Goal: Transaction & Acquisition: Purchase product/service

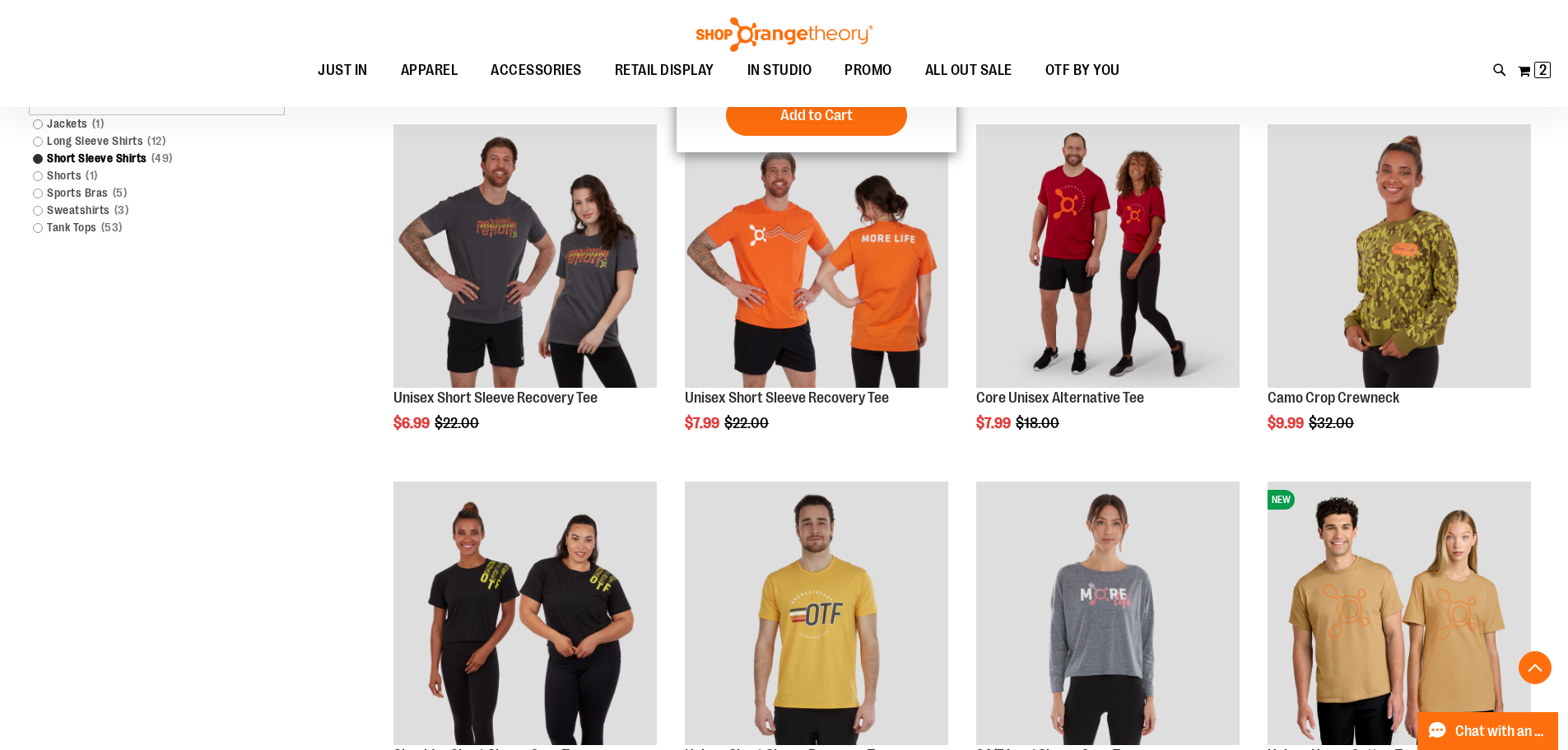
scroll to position [575, 0]
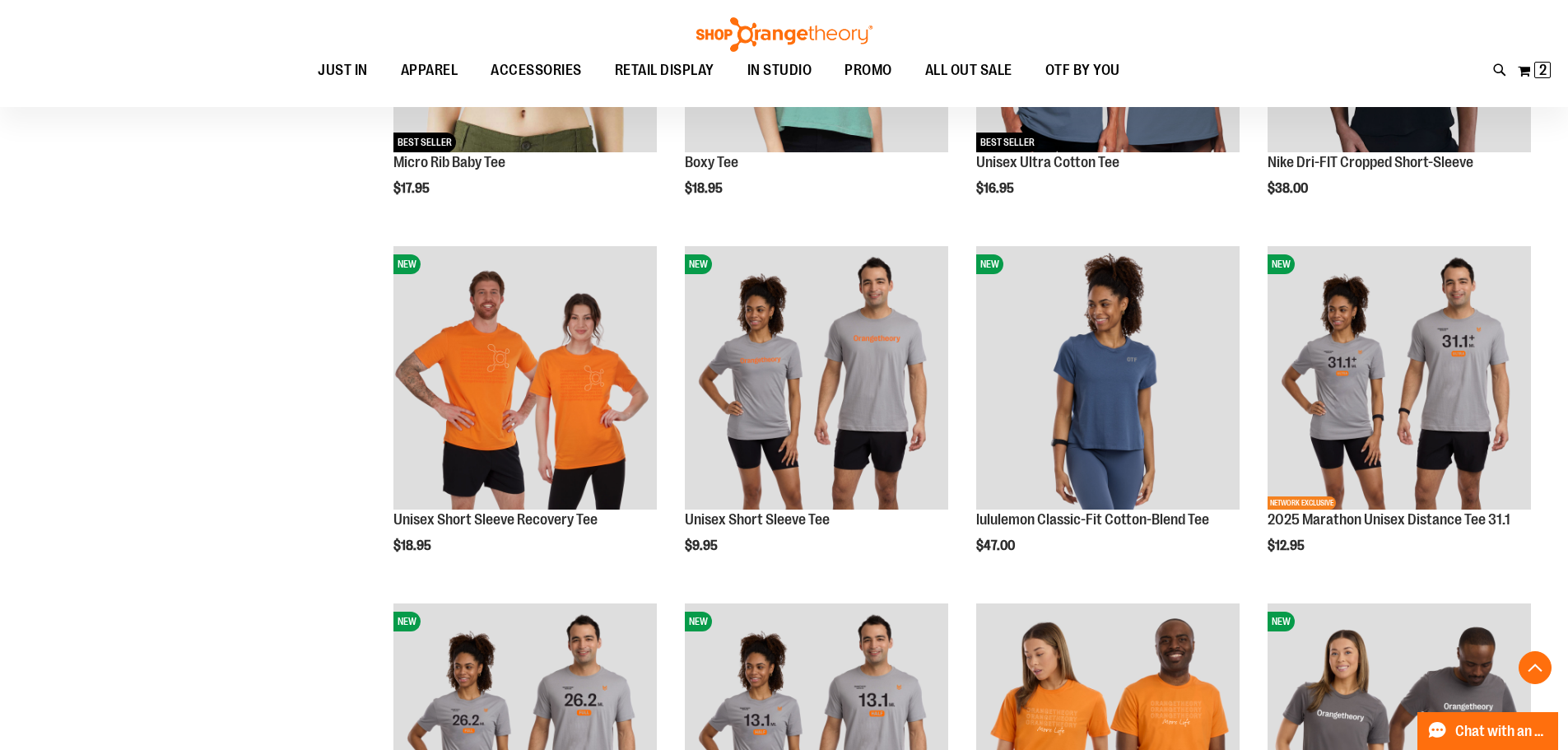
scroll to position [1564, 0]
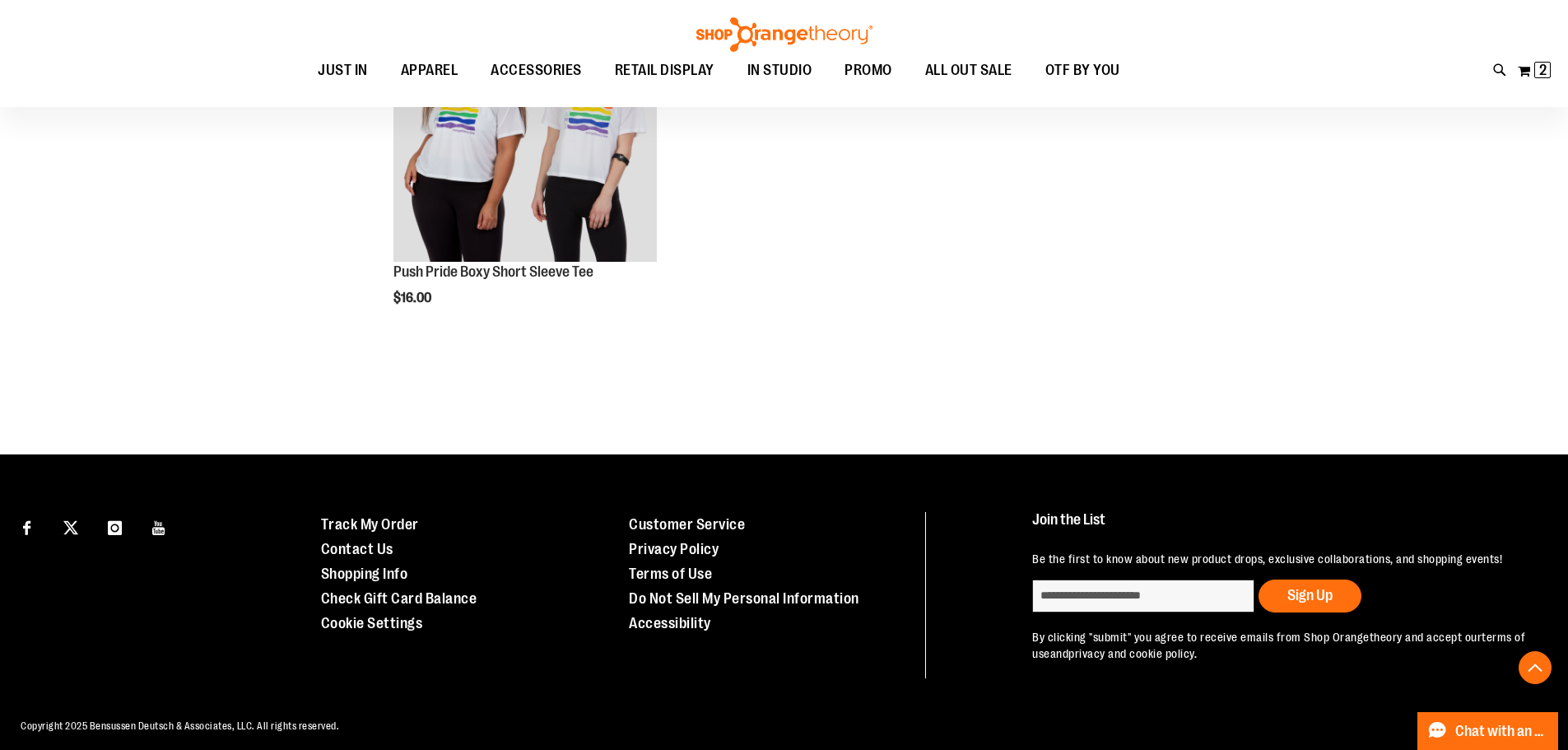
scroll to position [4635, 0]
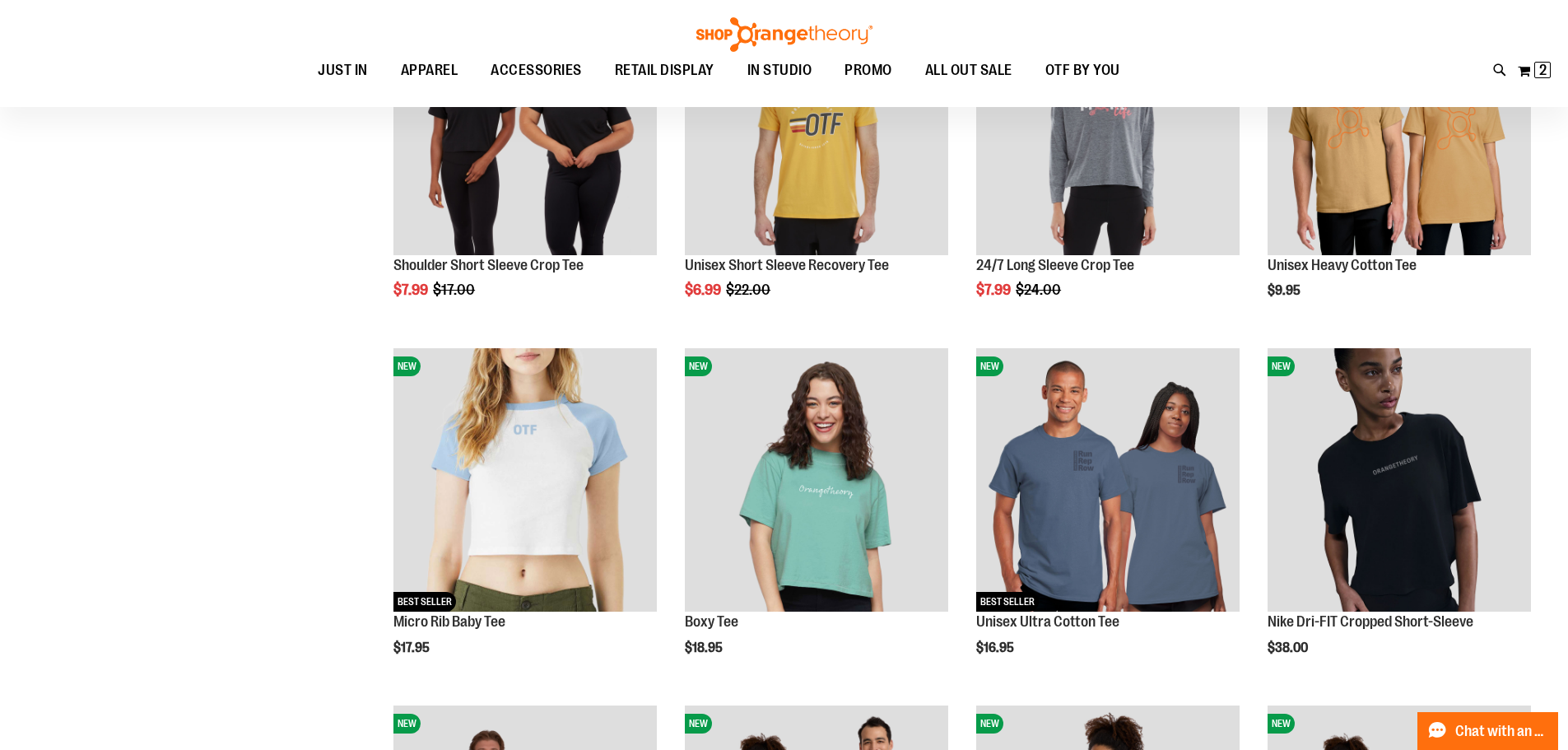
scroll to position [55, 0]
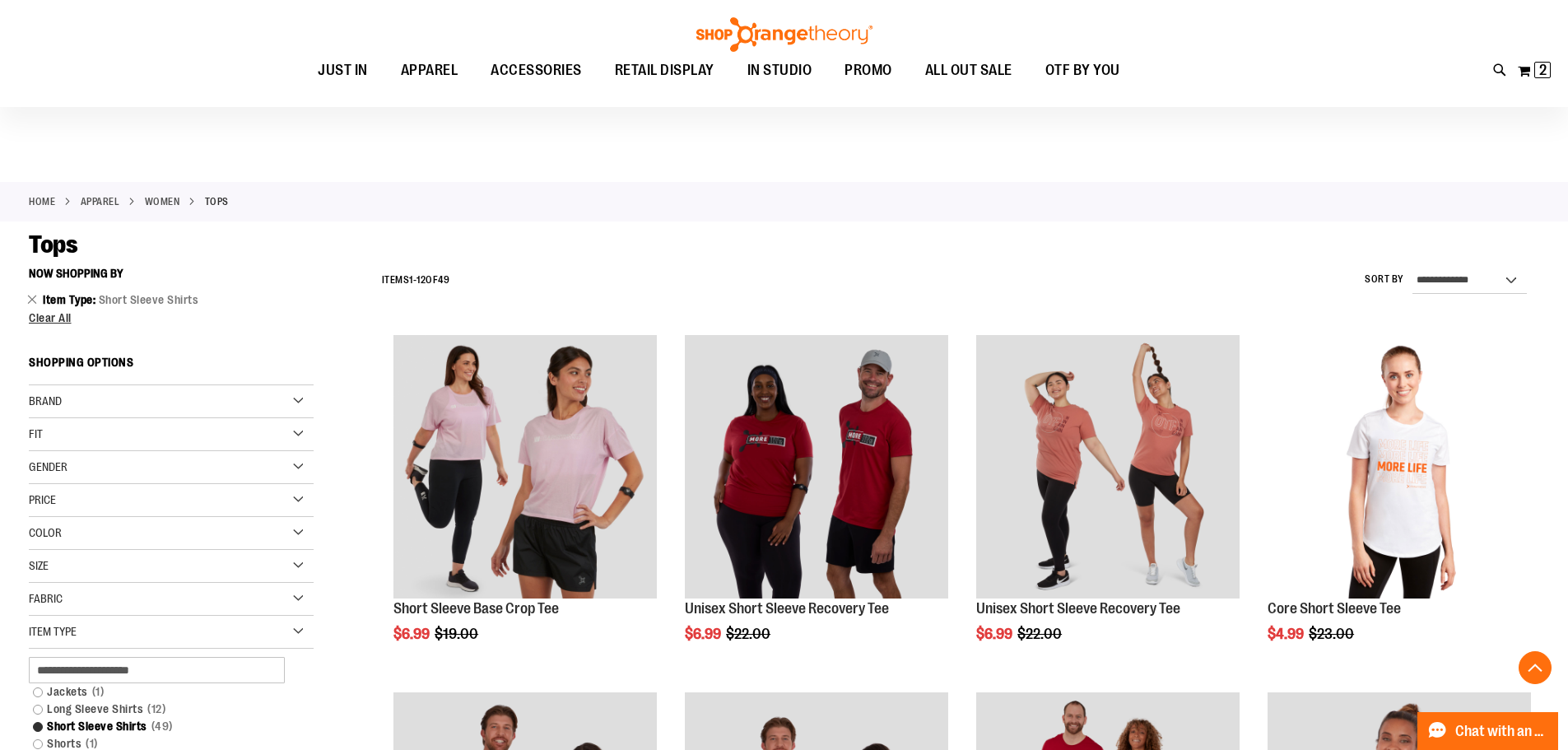
scroll to position [301, 0]
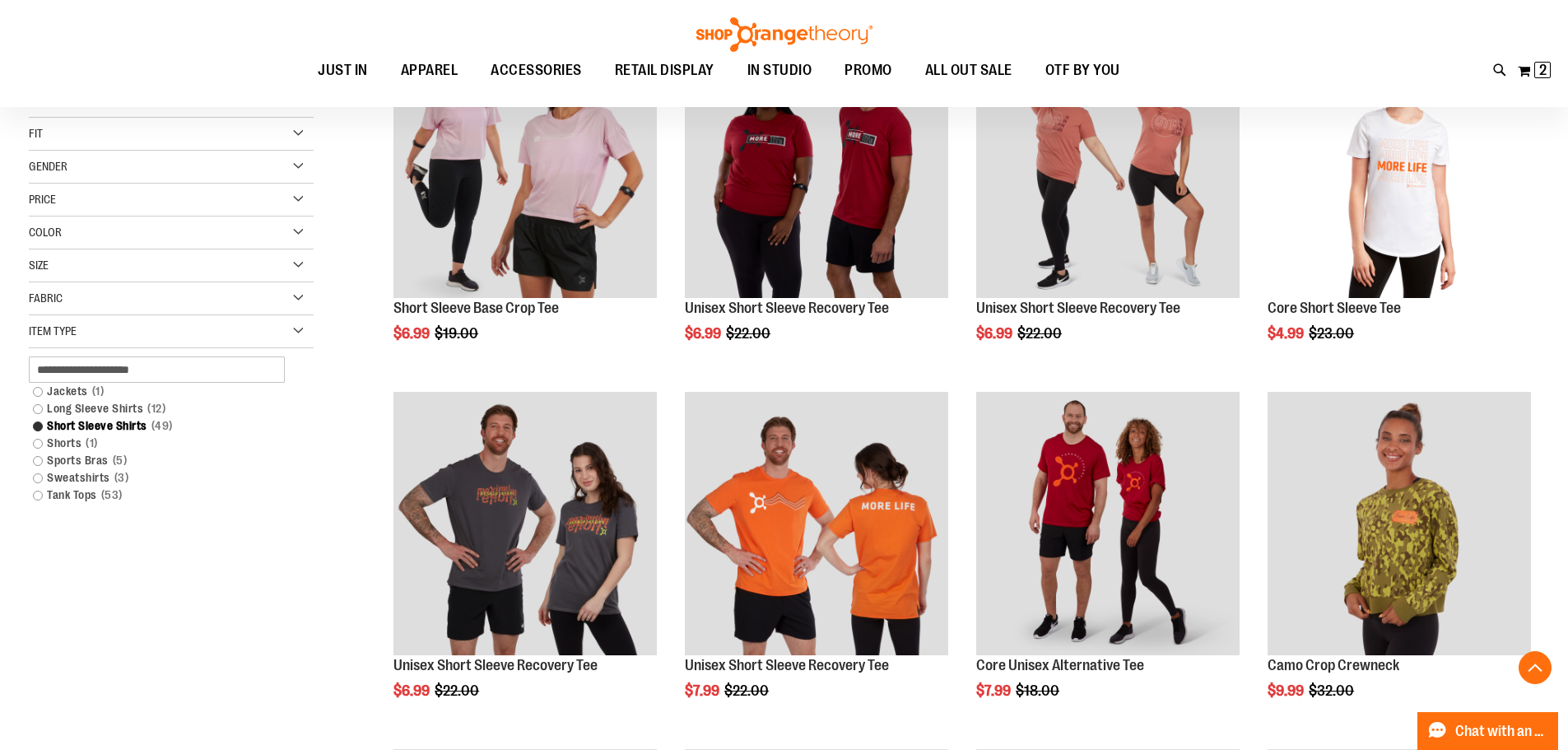
click at [107, 170] on div "Gender" at bounding box center [172, 167] width 285 height 33
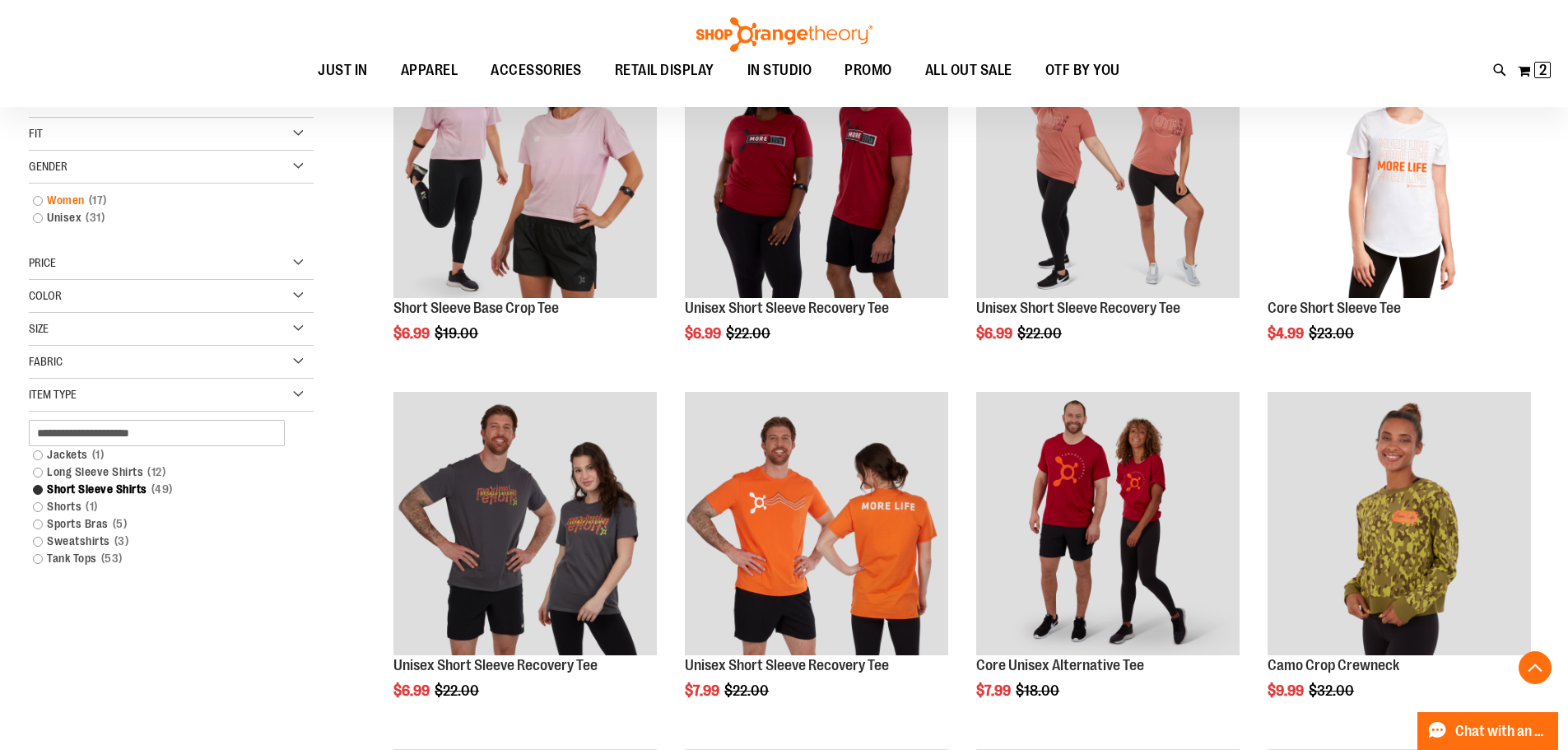
click at [57, 201] on link "Women 17 items" at bounding box center [161, 201] width 273 height 17
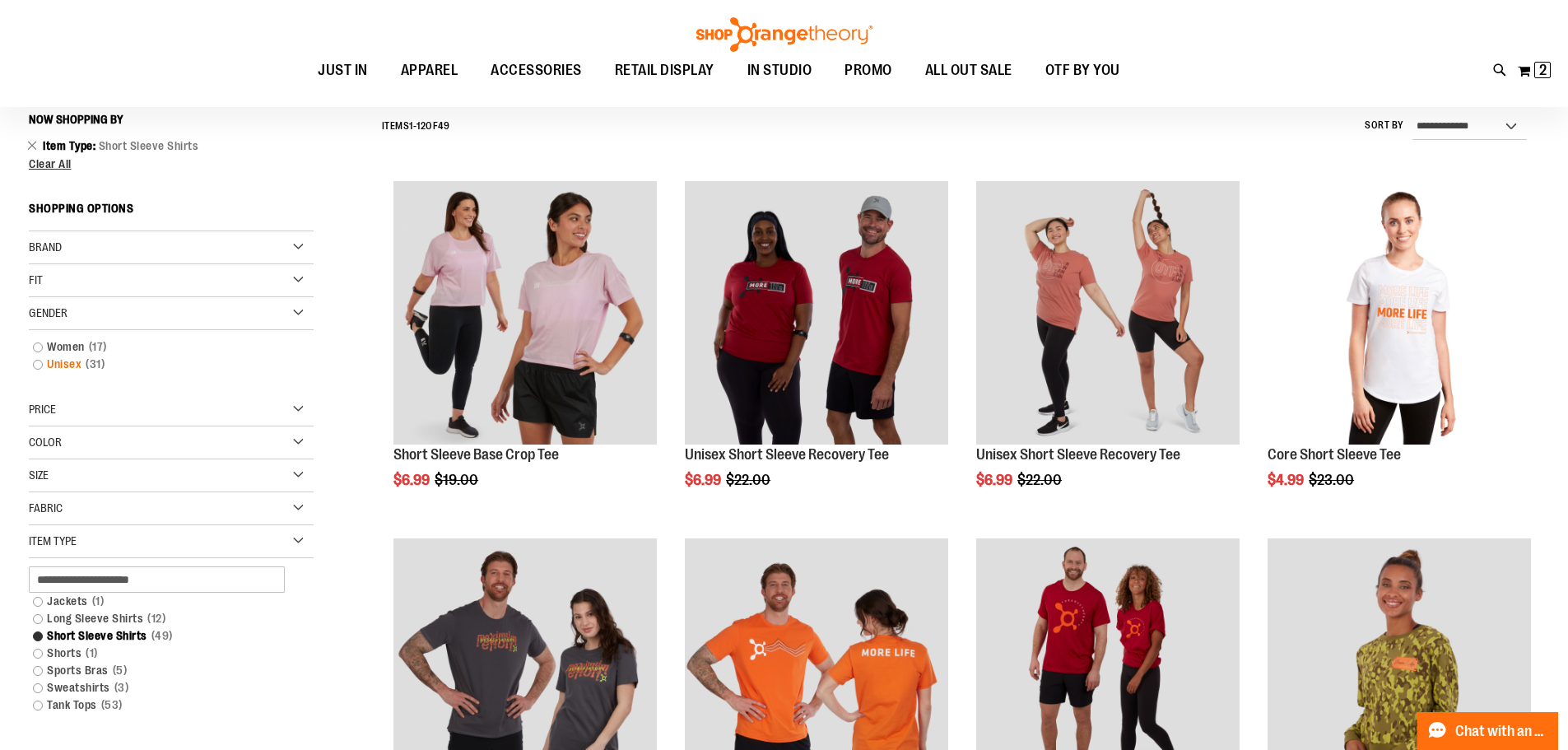
scroll to position [153, 0]
click at [35, 348] on link "Women 17 items" at bounding box center [161, 348] width 273 height 17
click at [69, 346] on link "Women 17 items" at bounding box center [161, 348] width 273 height 17
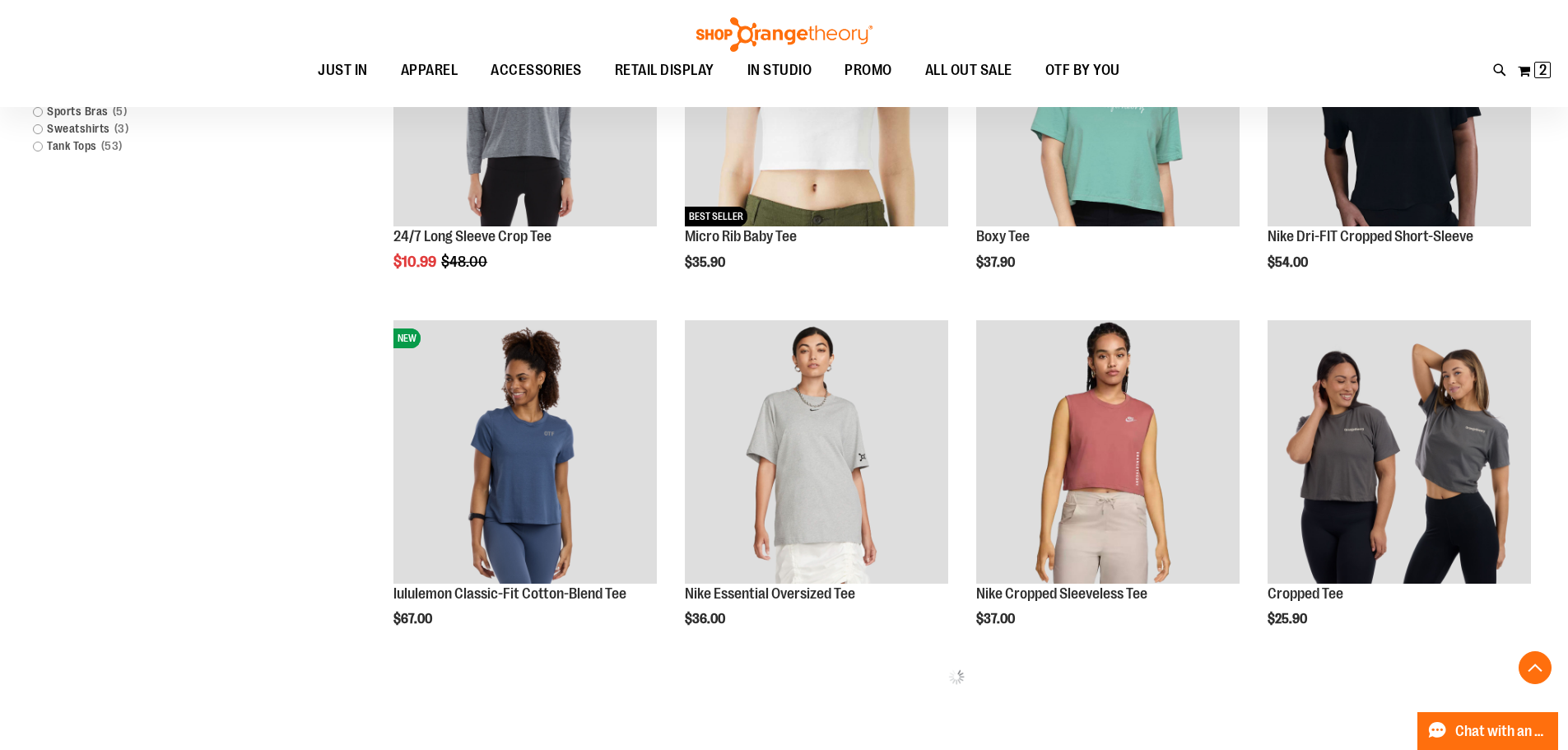
scroll to position [977, 0]
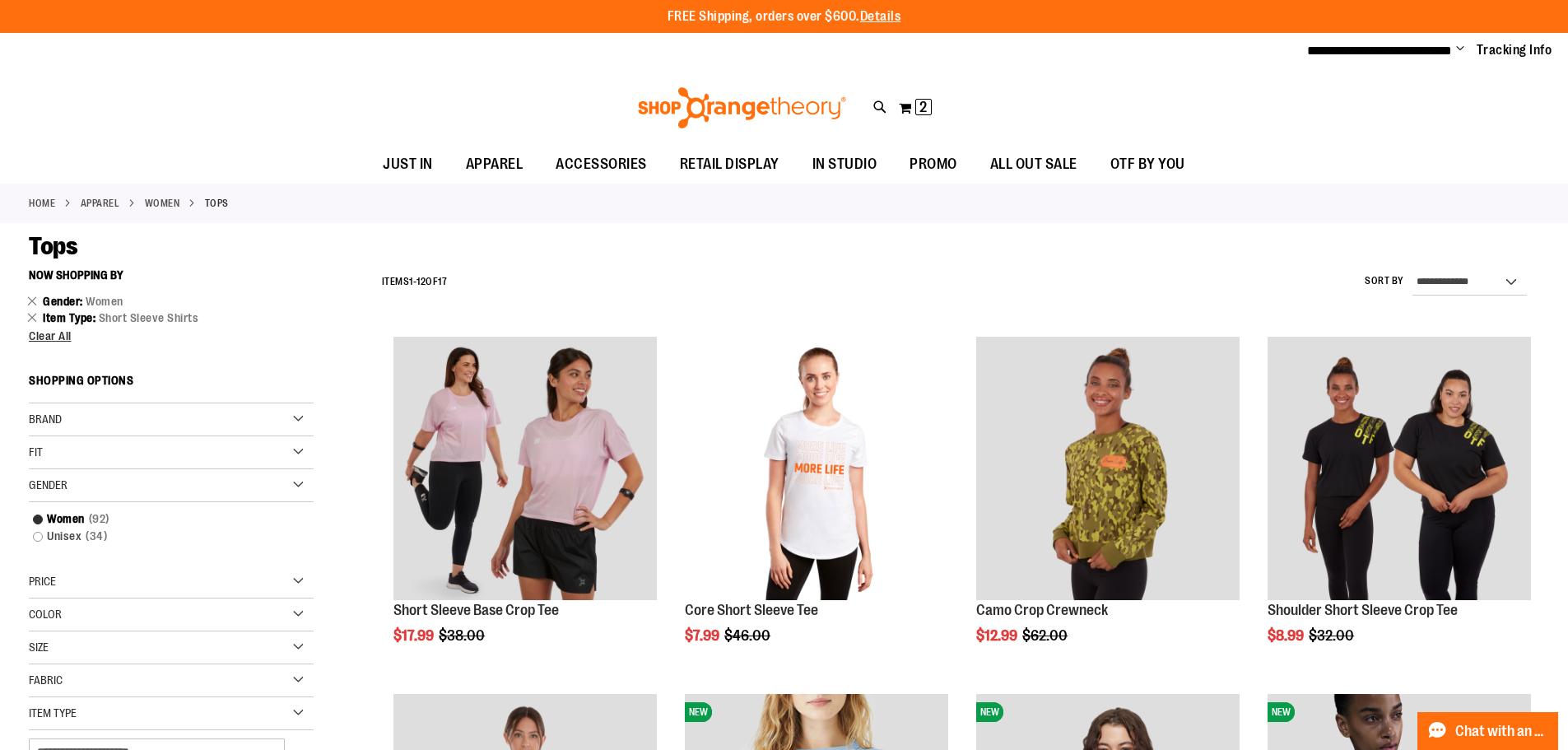
click at [1463, 47] on span "Change" at bounding box center [1460, 49] width 8 height 16
click at [913, 112] on button "My Cart 2 2 items" at bounding box center [915, 108] width 35 height 26
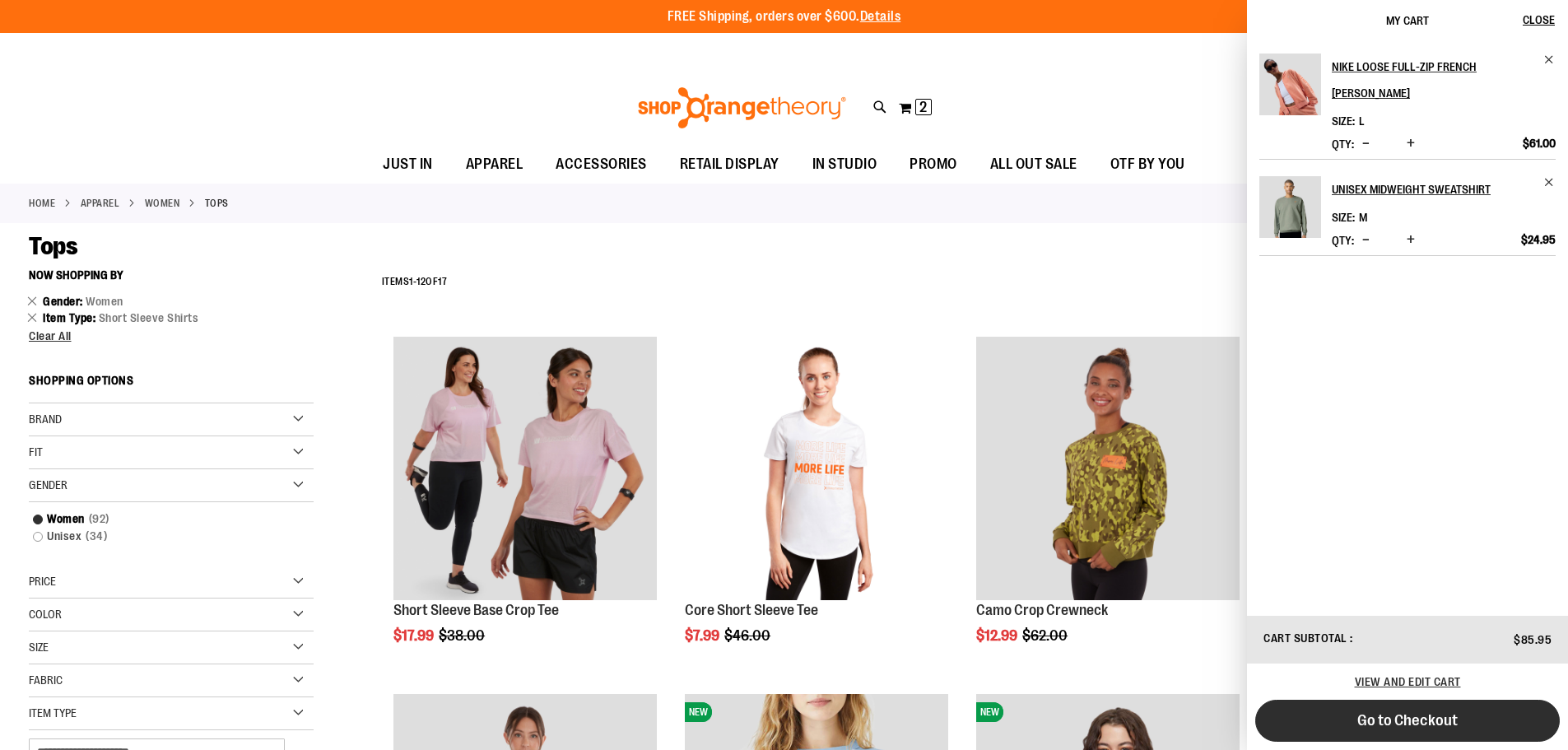
click at [1513, 728] on button "Go to Checkout" at bounding box center [1408, 721] width 304 height 42
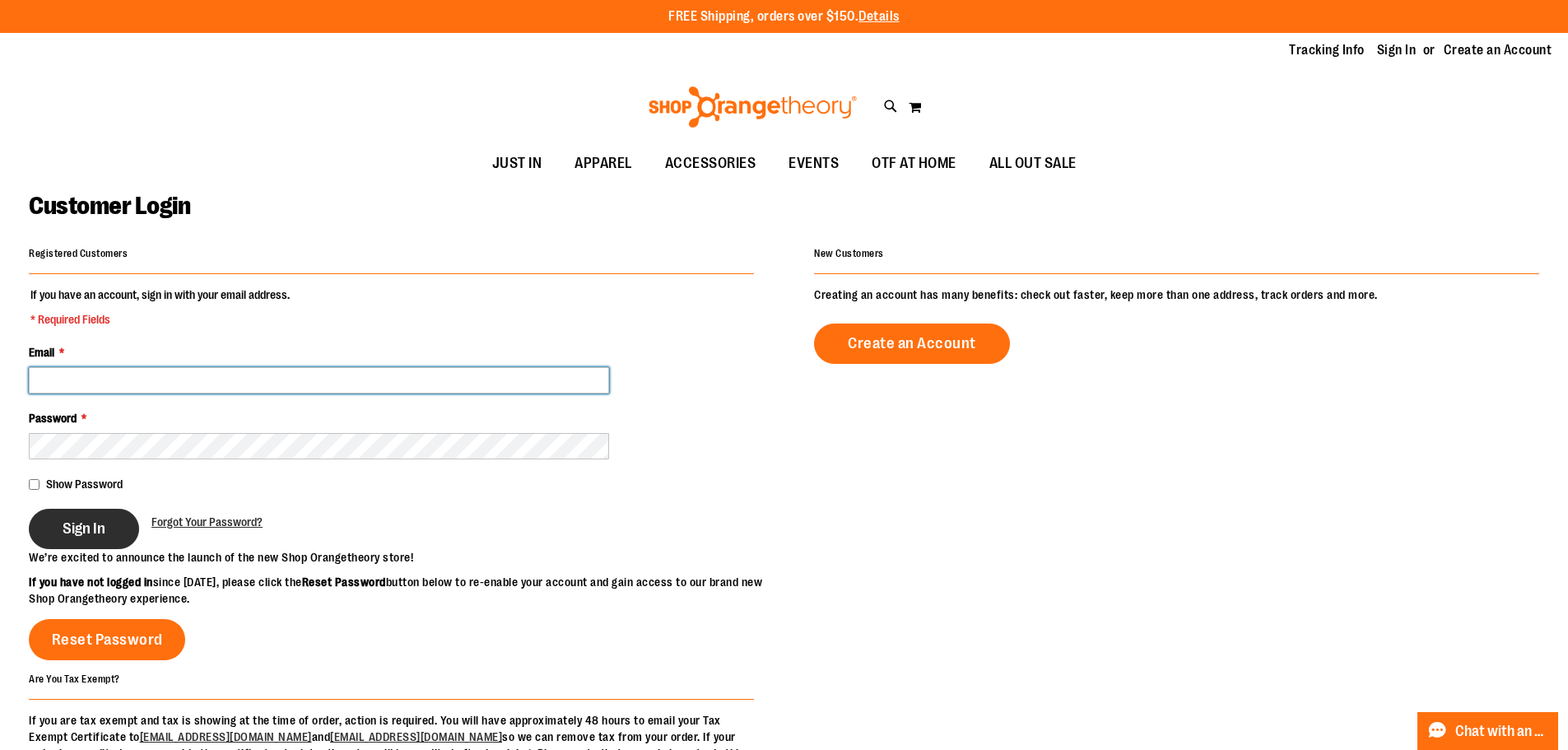
type input "**********"
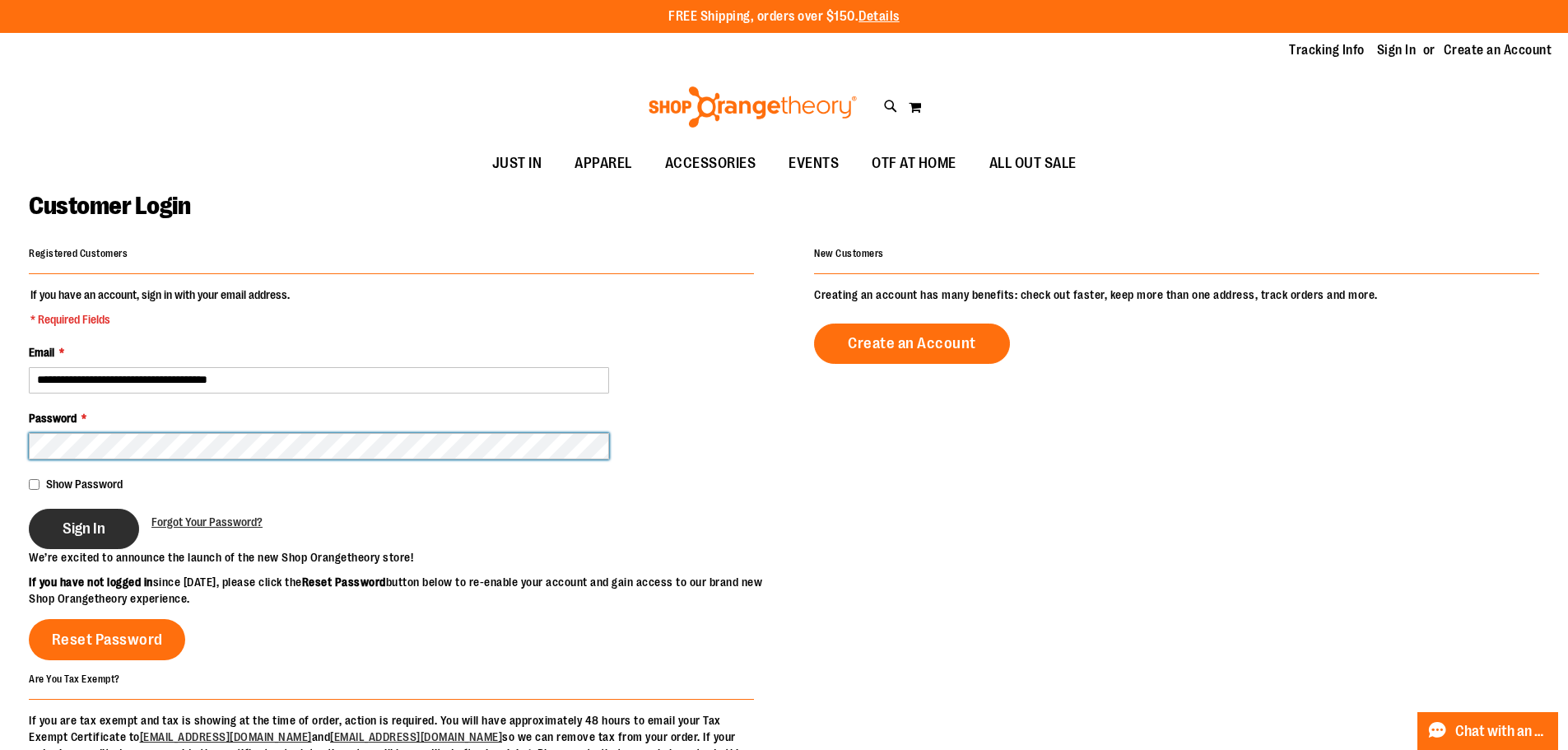
type input "**********"
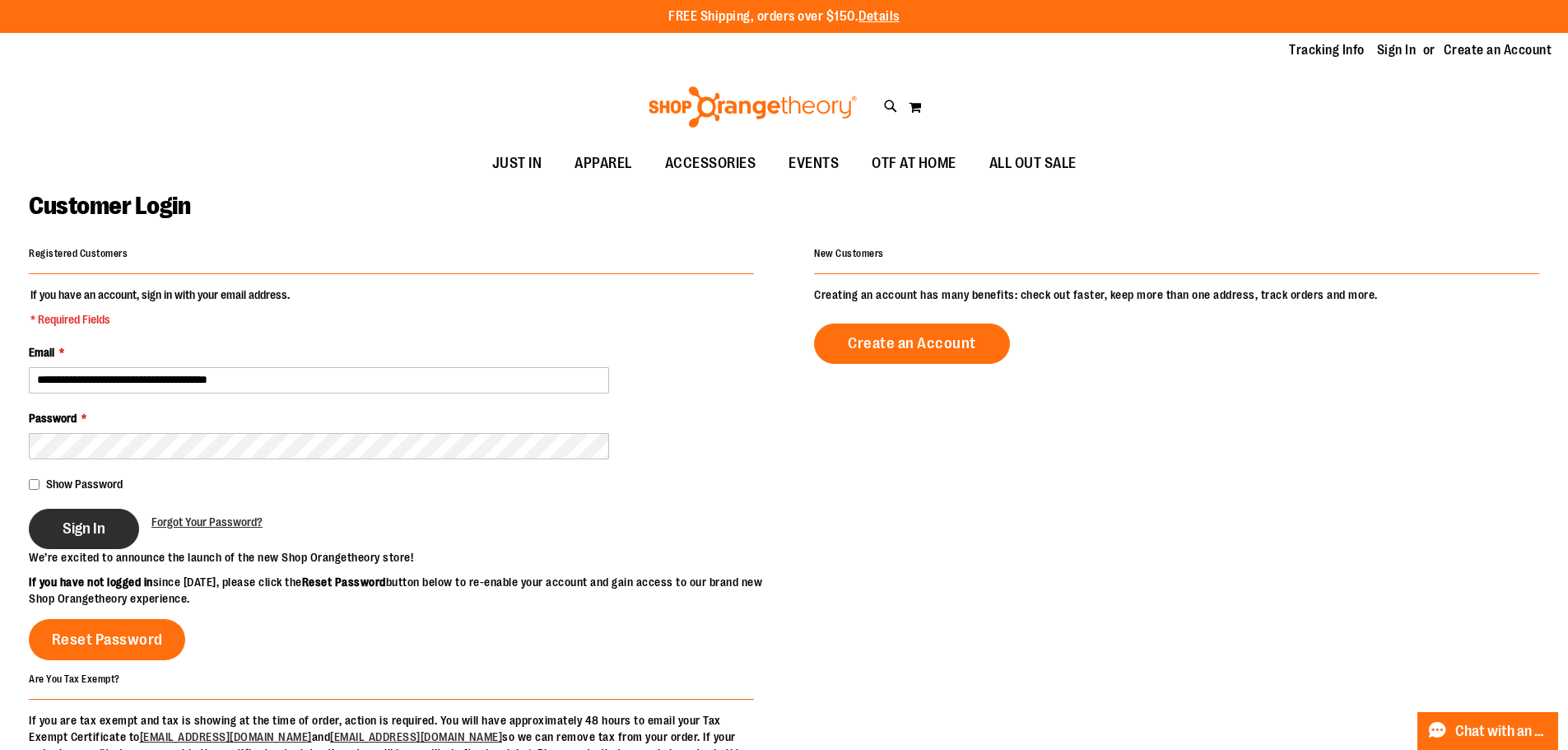
click at [110, 525] on button "Sign In" at bounding box center [84, 530] width 111 height 41
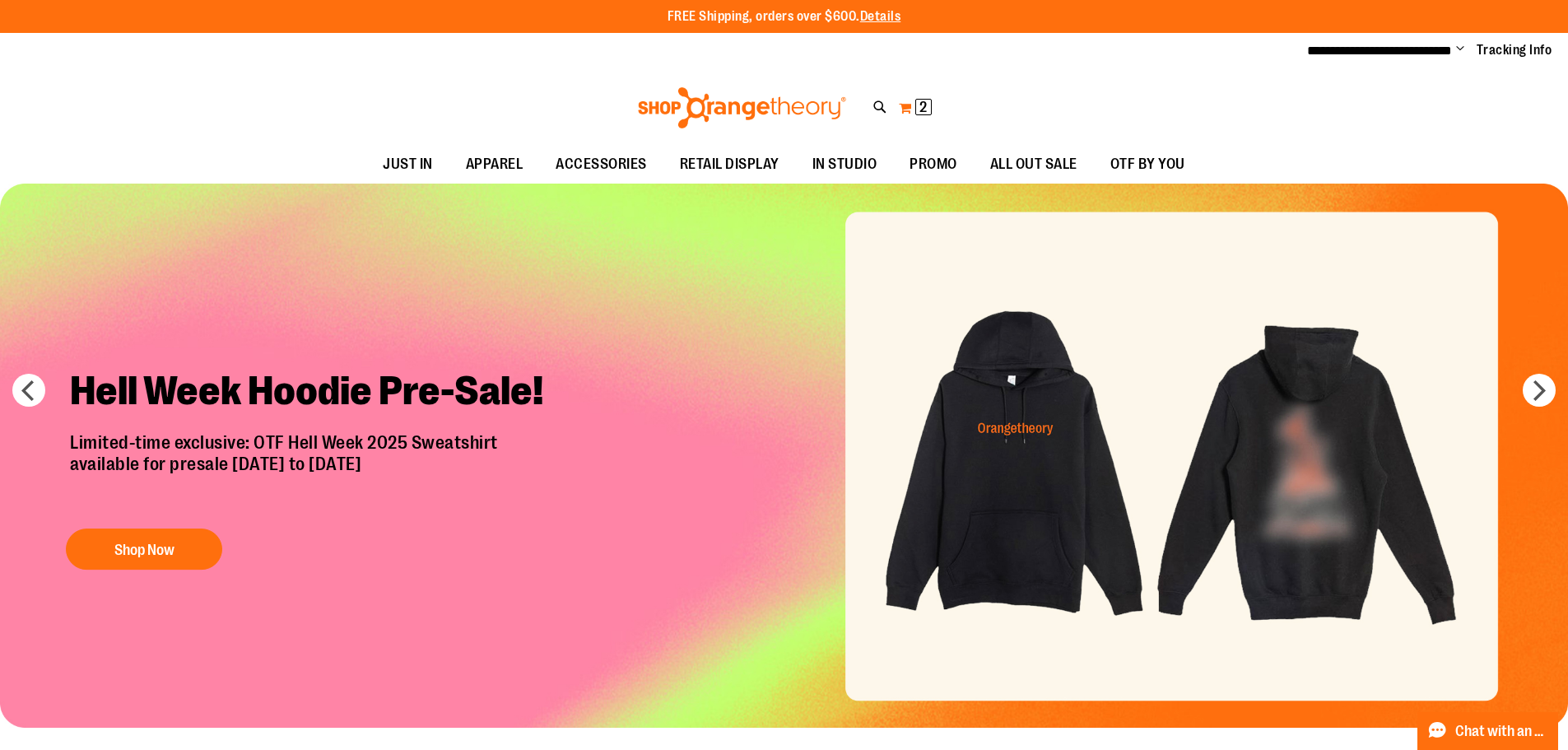
type input "**********"
click at [920, 99] on span "2 2 items" at bounding box center [923, 107] width 16 height 16
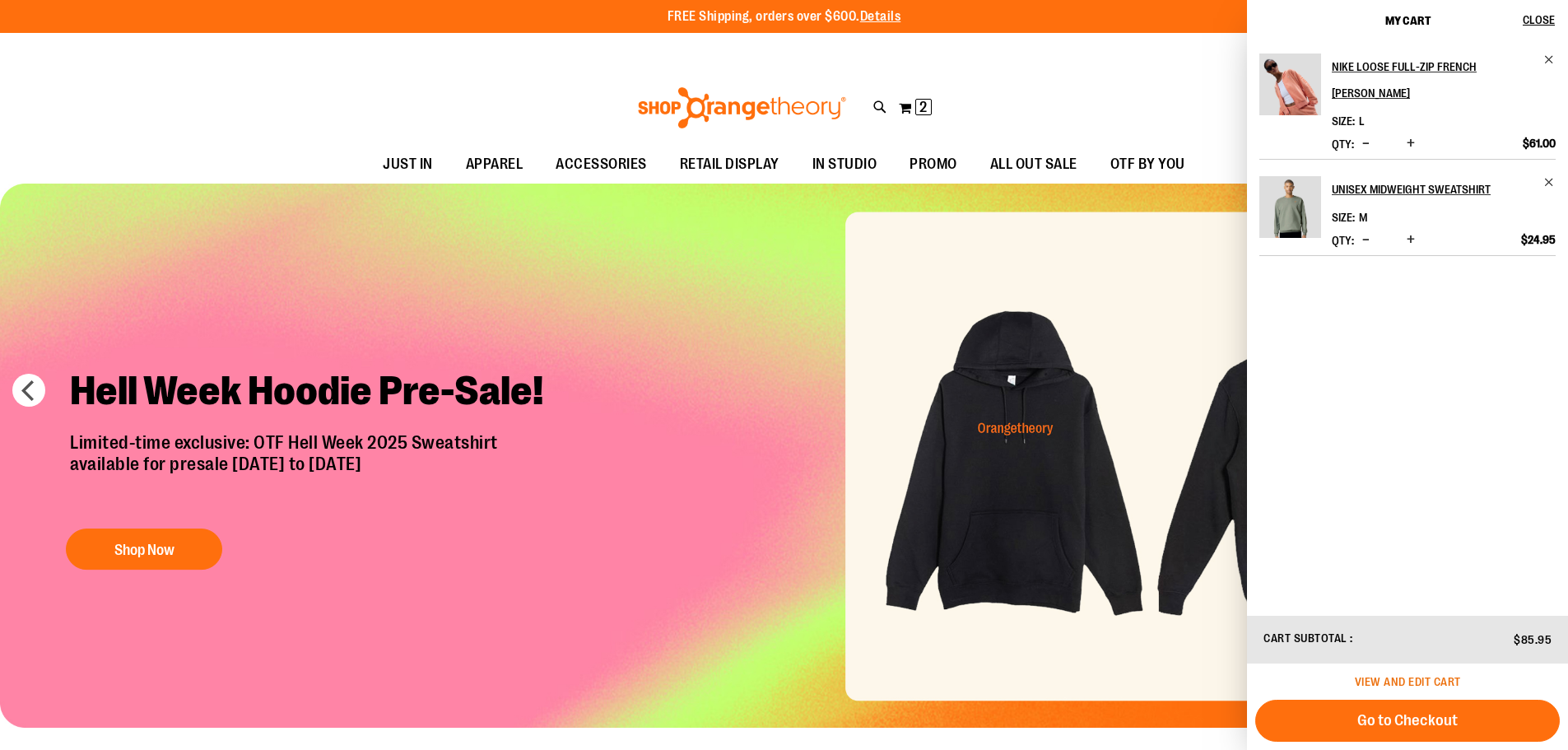
click at [1415, 677] on span "View and edit cart" at bounding box center [1408, 682] width 107 height 14
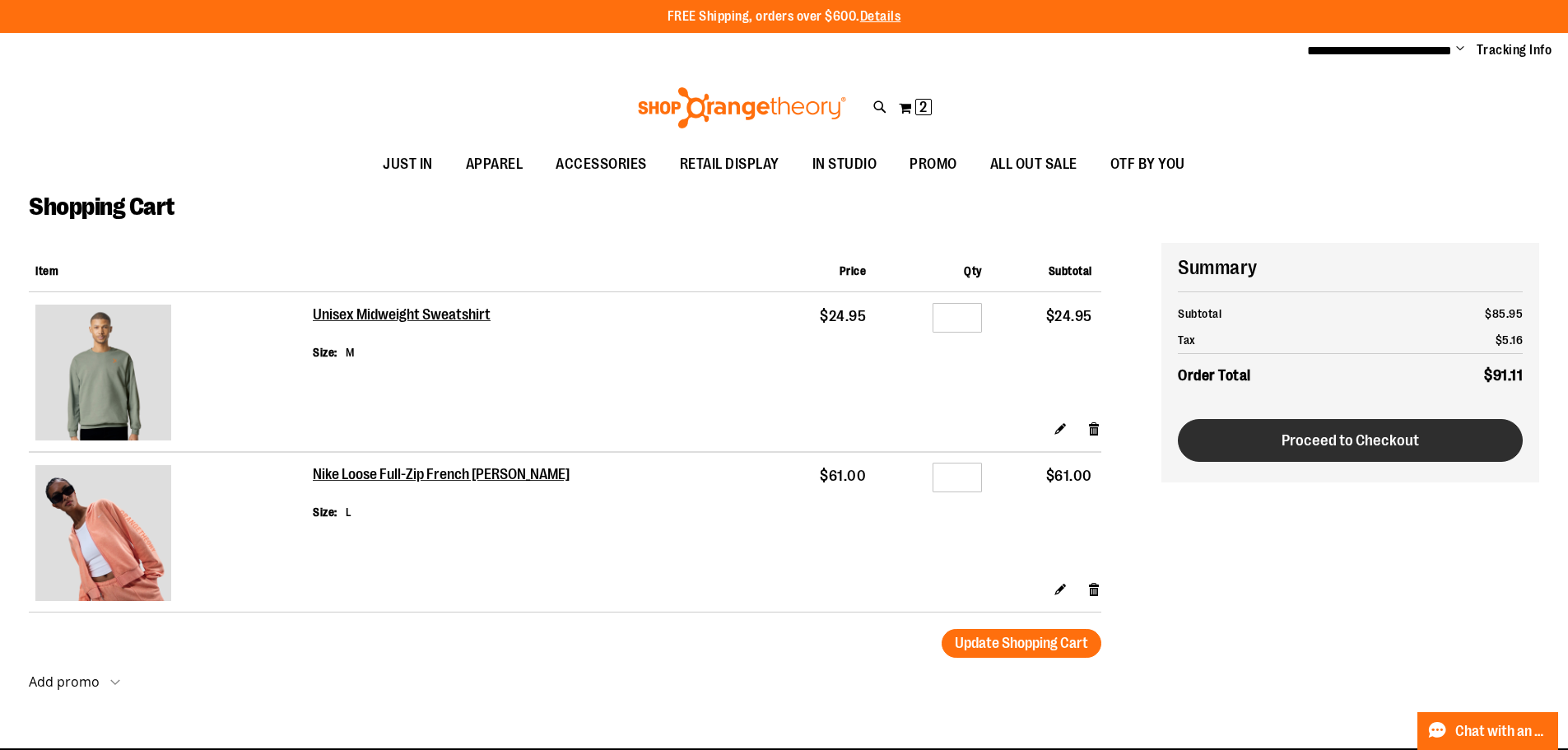
type input "**********"
click at [1322, 450] on button "Proceed to Checkout" at bounding box center [1351, 440] width 345 height 43
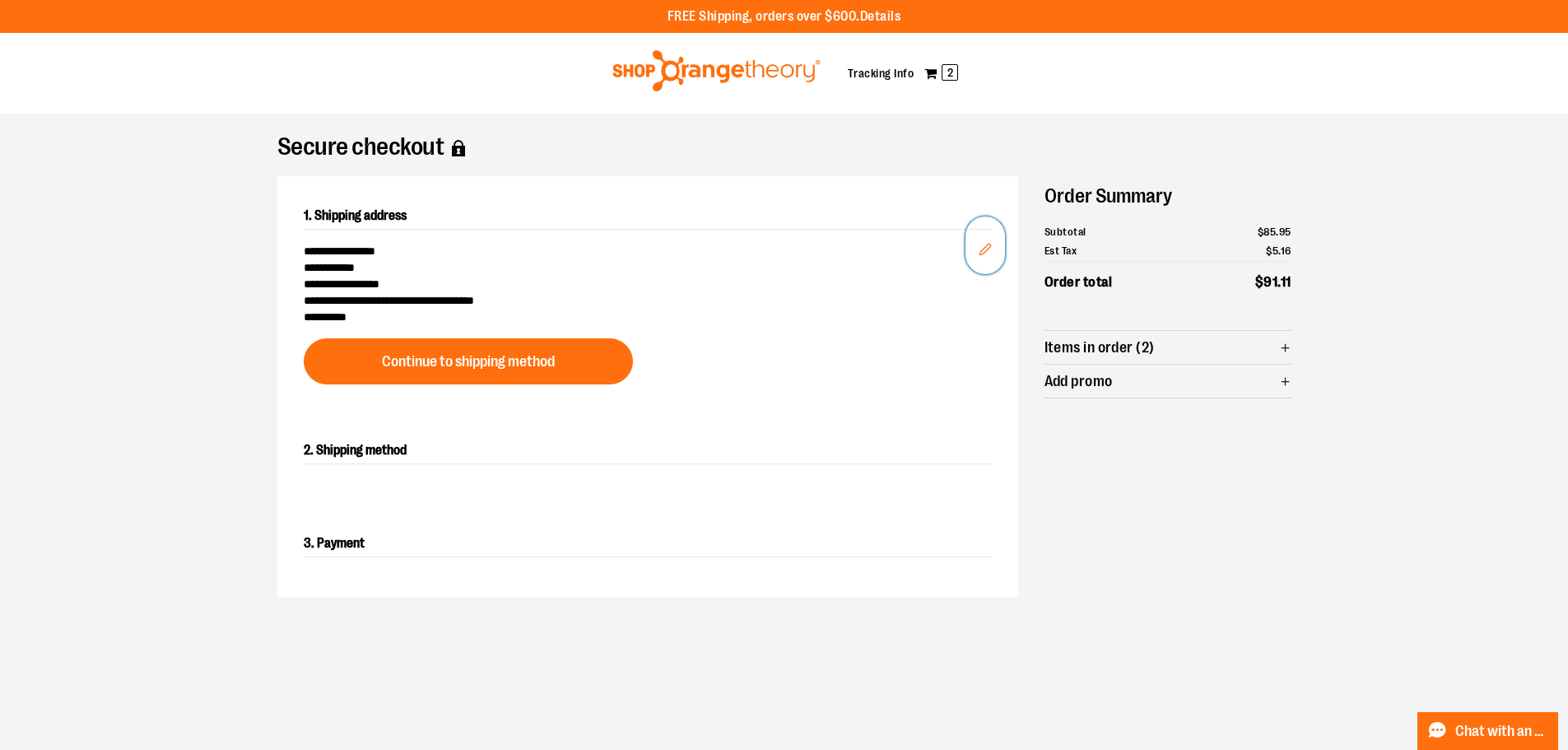
click at [989, 245] on icon "Edit" at bounding box center [985, 249] width 14 height 14
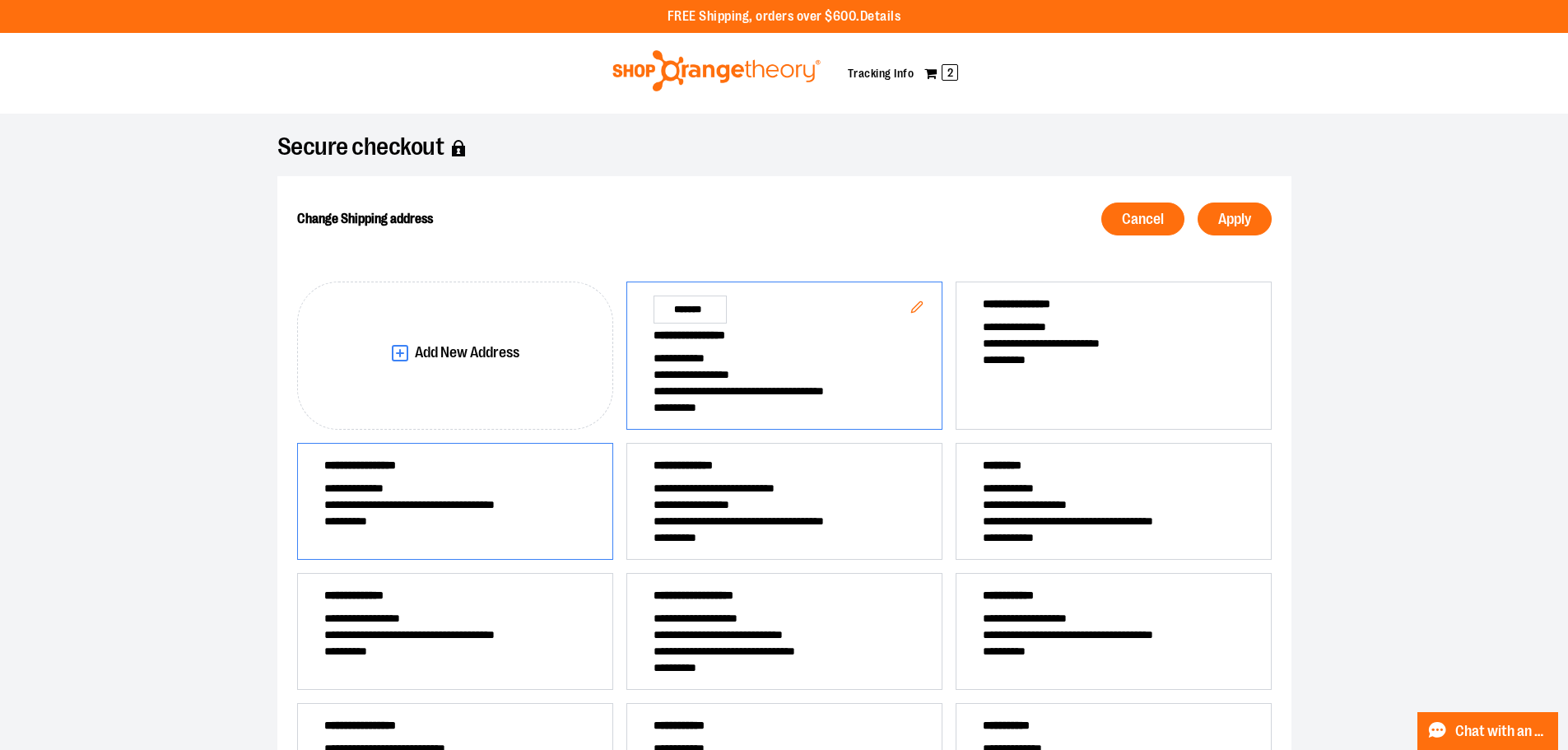
click at [438, 510] on span "**********" at bounding box center [455, 505] width 262 height 16
click at [1212, 217] on button "Apply" at bounding box center [1234, 219] width 74 height 33
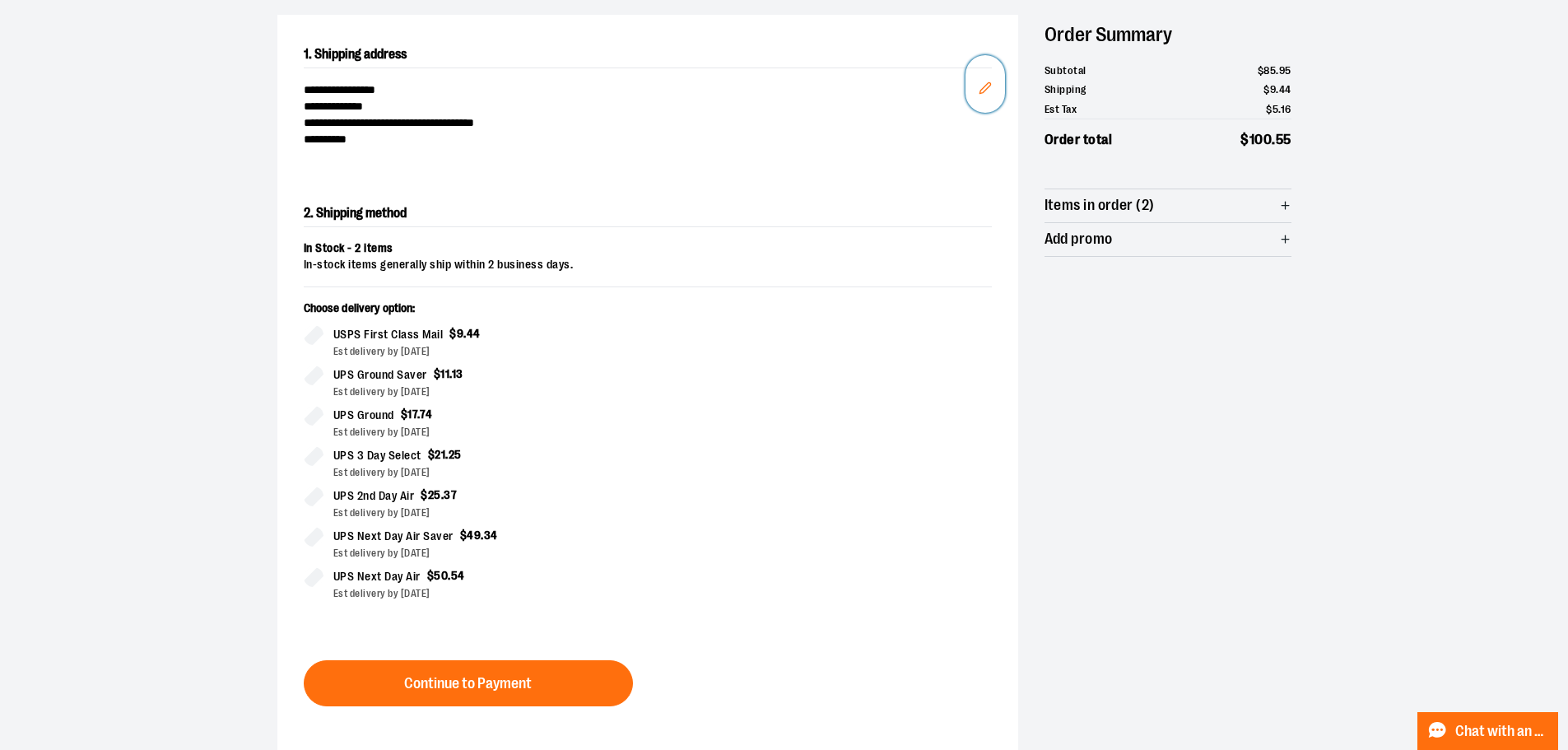
scroll to position [182, 0]
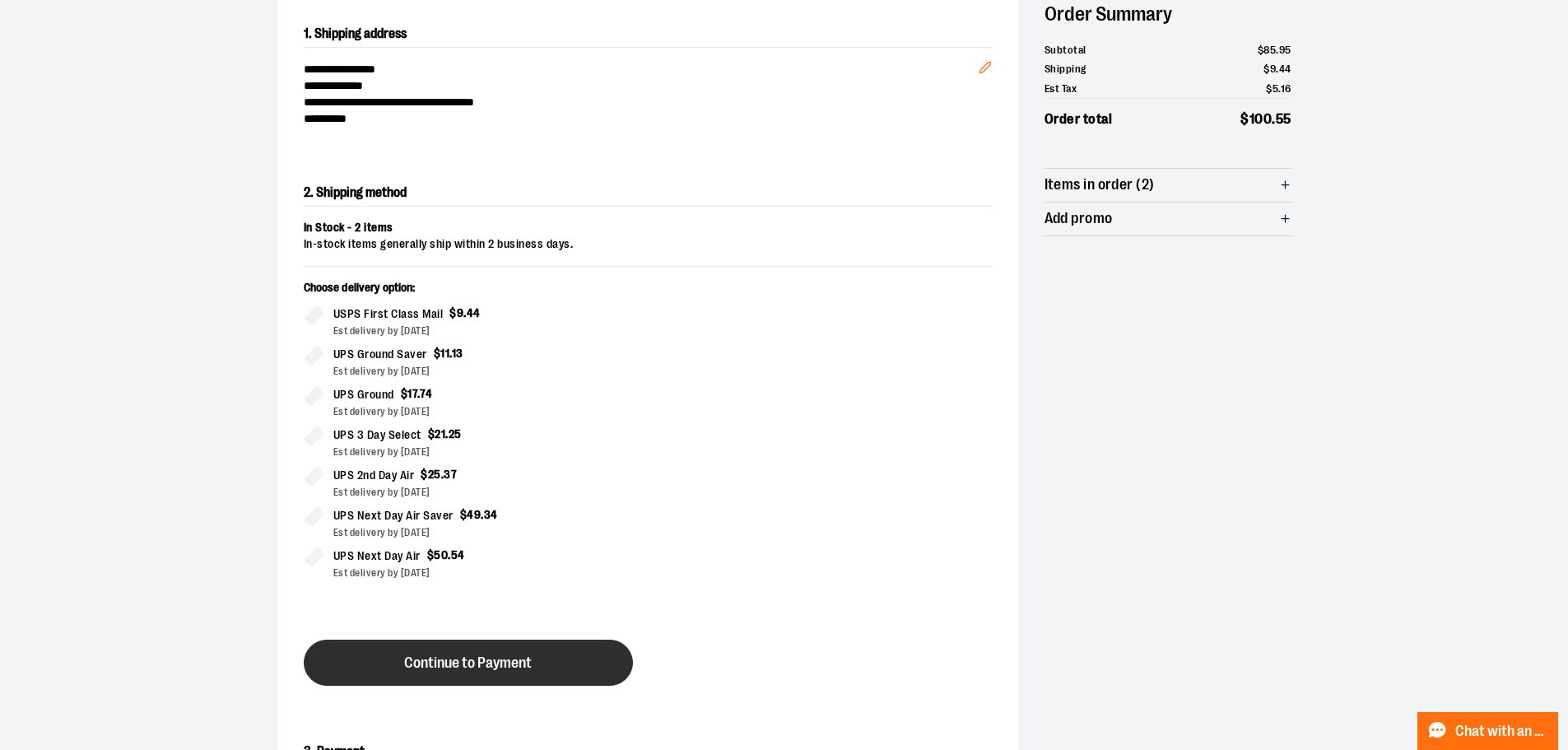
click at [491, 659] on span "Continue to Payment" at bounding box center [468, 664] width 128 height 16
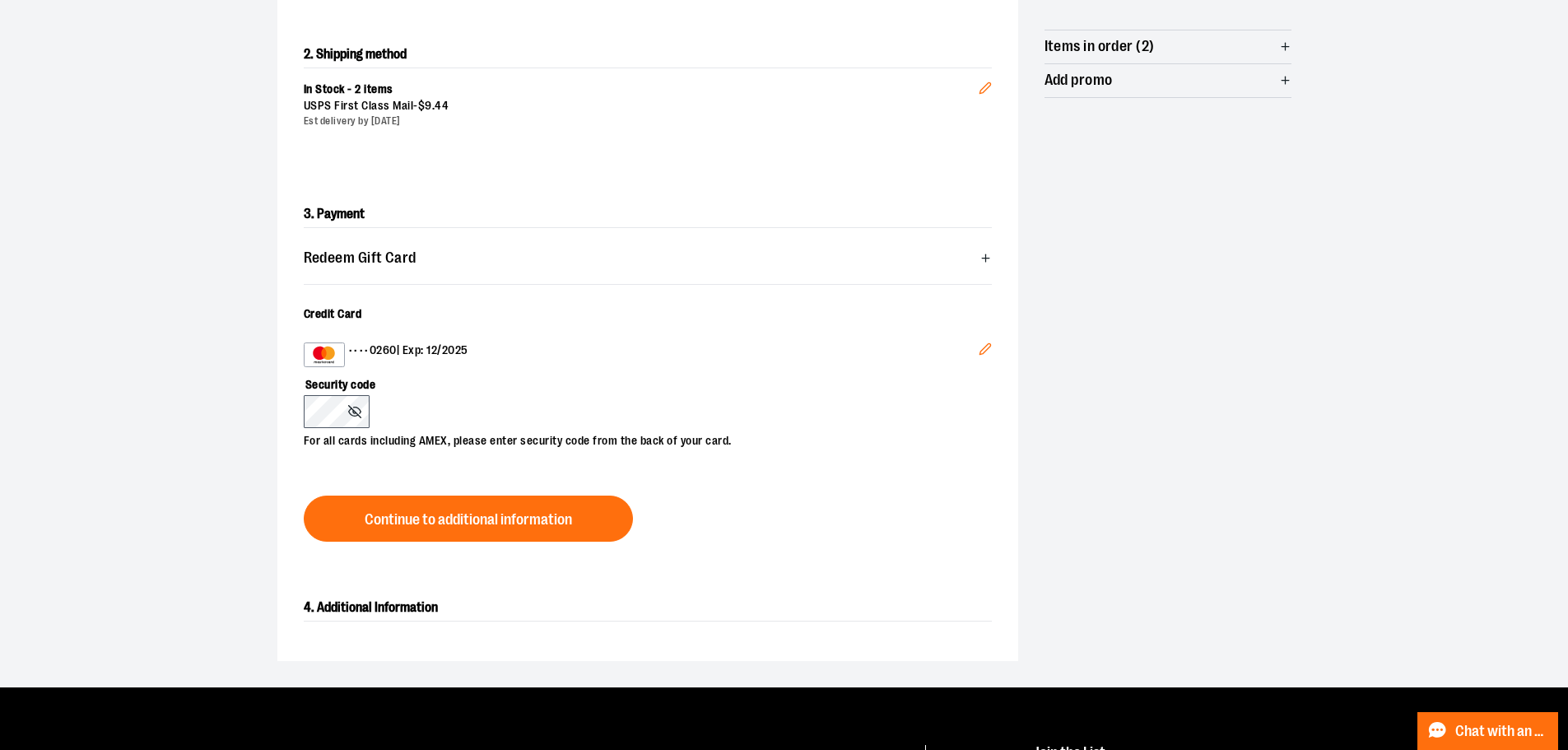
scroll to position [346, 0]
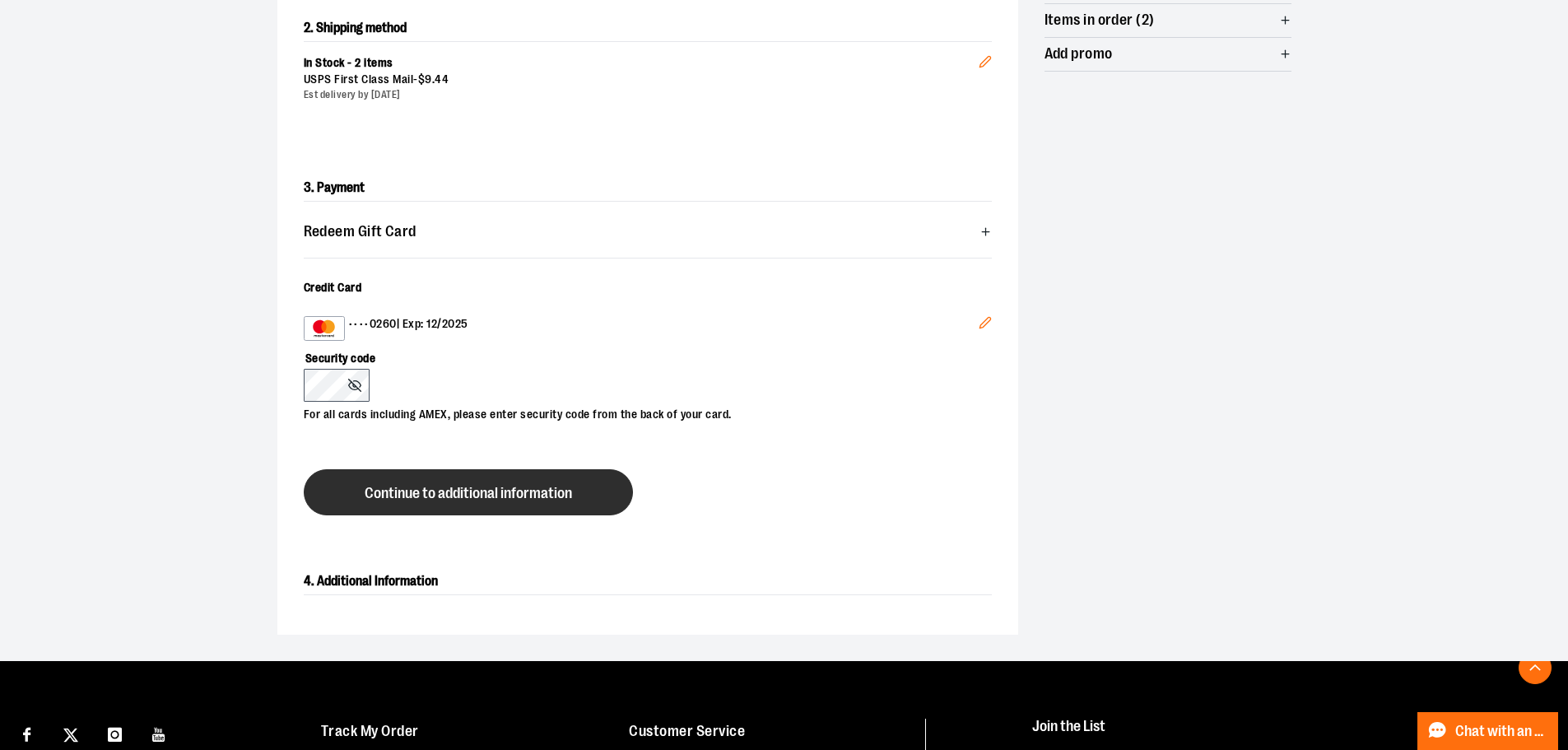
click at [505, 502] on button "Continue to additional information" at bounding box center [468, 493] width 330 height 47
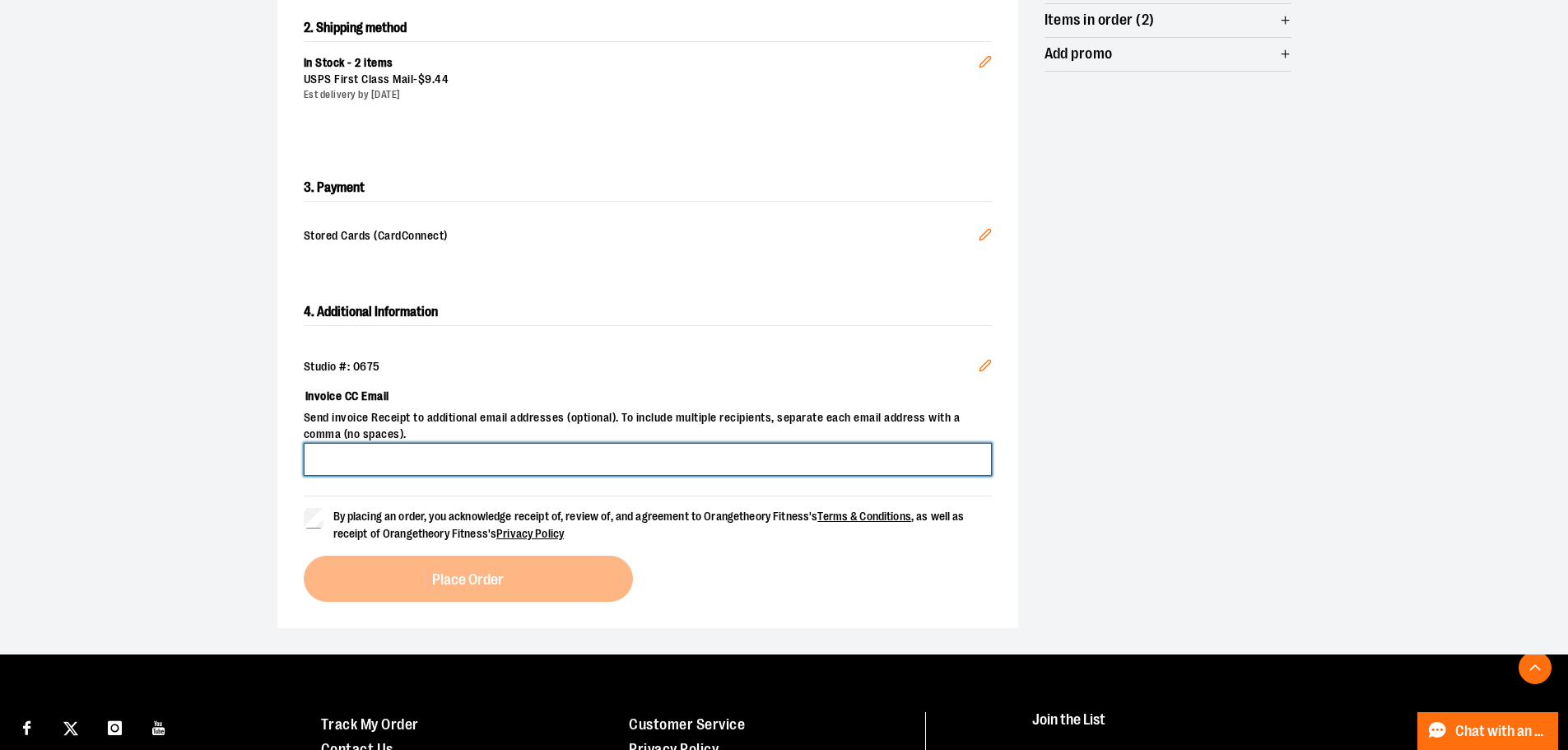
click at [381, 454] on input "Invoice CC Email" at bounding box center [648, 460] width 688 height 33
type input "**********"
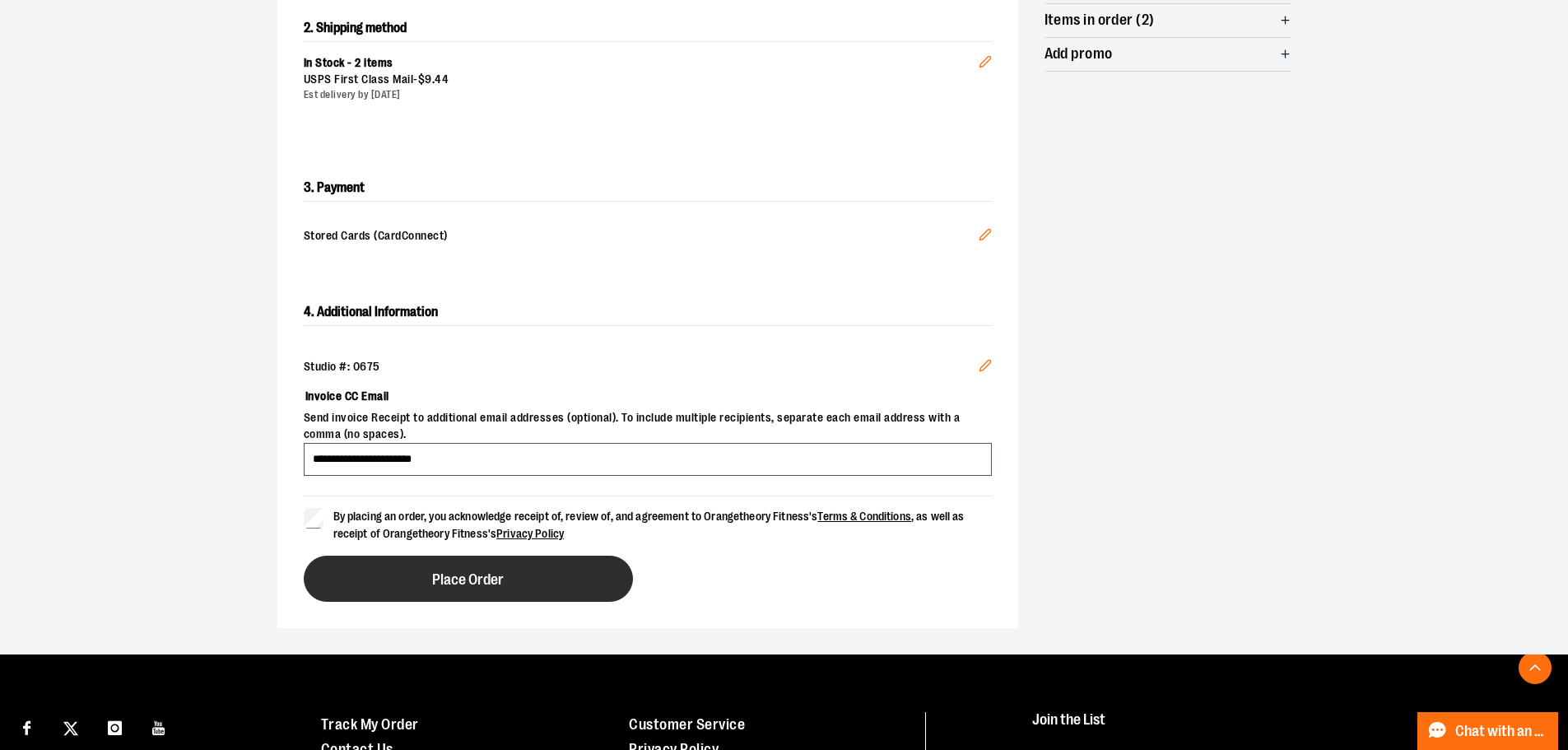
click at [403, 585] on button "Place Order" at bounding box center [468, 579] width 330 height 47
